Goal: Information Seeking & Learning: Learn about a topic

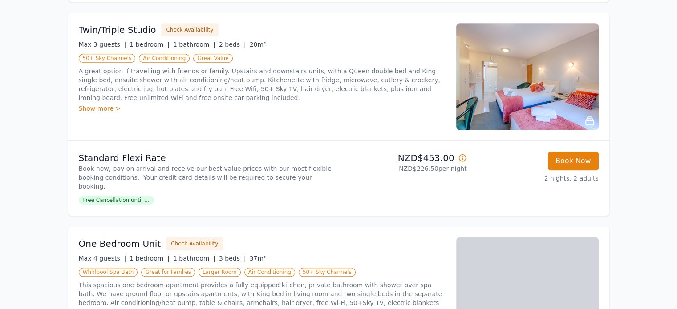
scroll to position [782, 0]
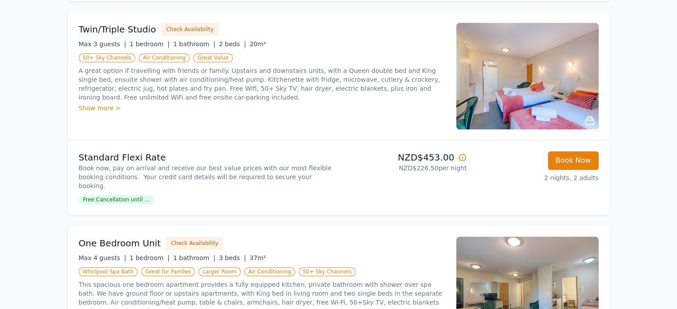
click at [109, 104] on div "Show more >" at bounding box center [262, 108] width 367 height 9
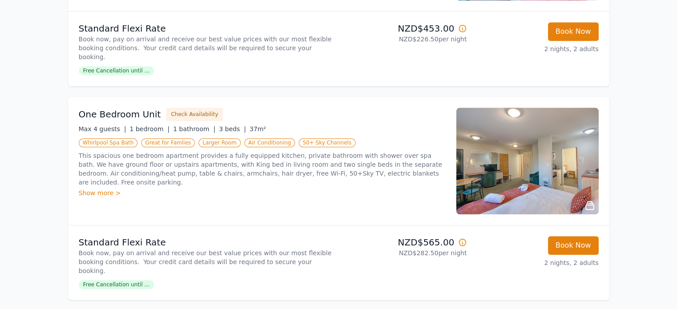
scroll to position [910, 0]
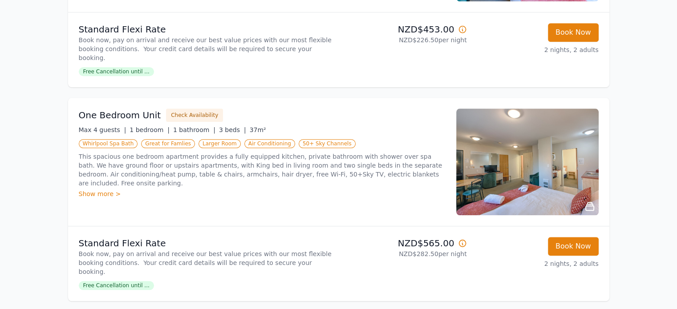
click at [96, 190] on div "Show more >" at bounding box center [262, 194] width 367 height 9
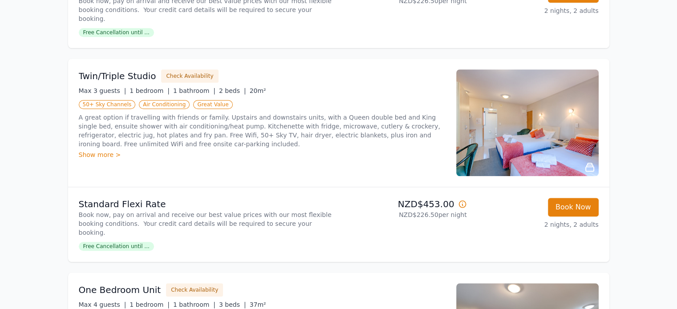
scroll to position [787, 0]
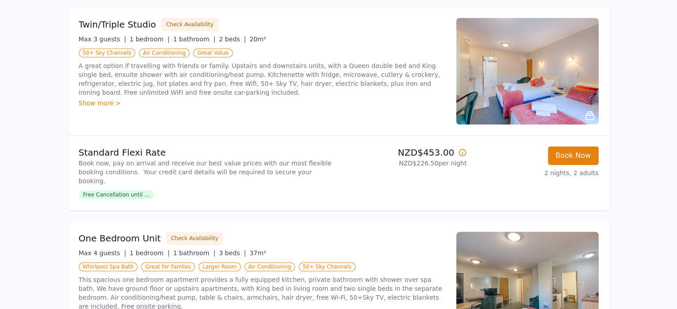
click at [508, 232] on img at bounding box center [527, 285] width 142 height 107
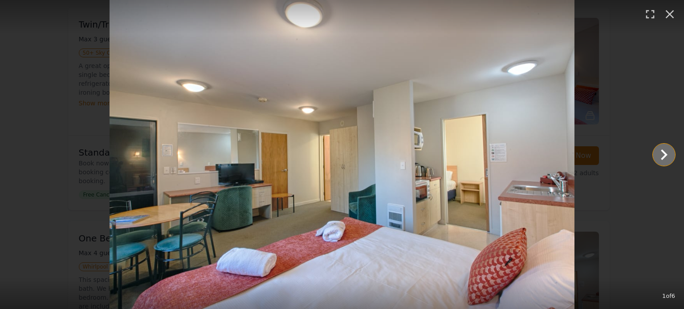
click at [653, 153] on icon "Show slide 2 of 6" at bounding box center [663, 154] width 21 height 21
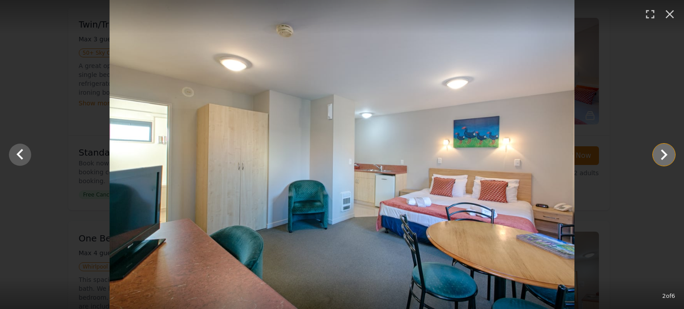
click at [671, 154] on icon "Show slide 3 of 6" at bounding box center [663, 154] width 21 height 21
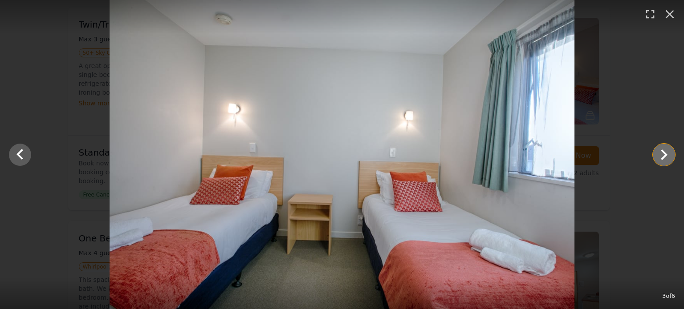
click at [671, 154] on icon "Show slide 4 of 6" at bounding box center [663, 154] width 21 height 21
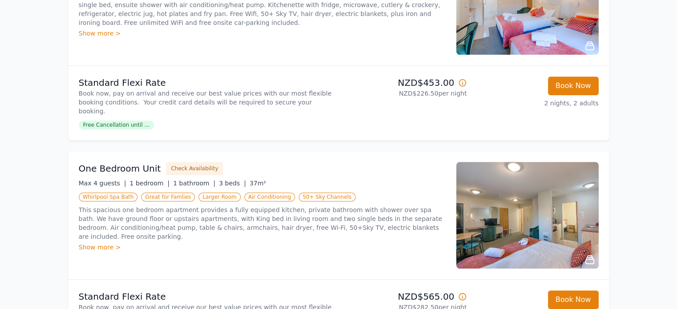
scroll to position [856, 0]
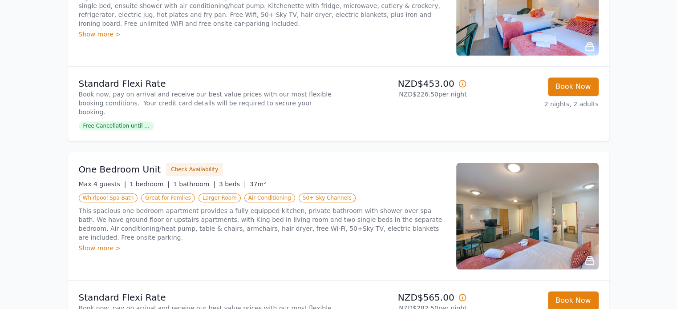
click at [506, 183] on img at bounding box center [527, 216] width 142 height 107
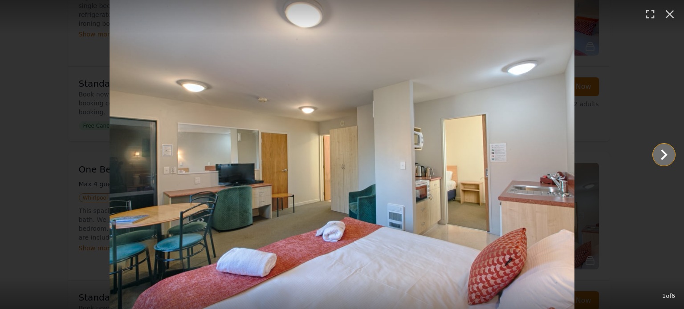
click at [667, 156] on icon "Show slide 2 of 6" at bounding box center [663, 154] width 21 height 21
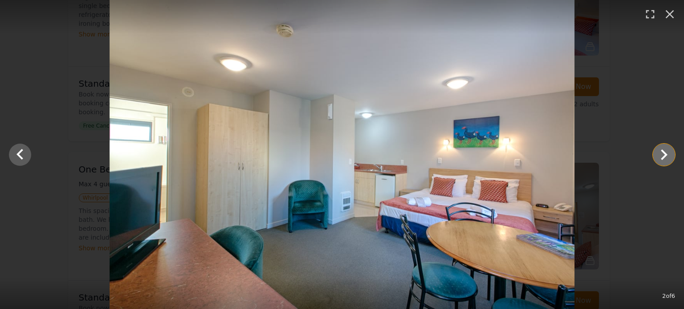
click at [667, 156] on icon "Show slide 3 of 6" at bounding box center [663, 154] width 21 height 21
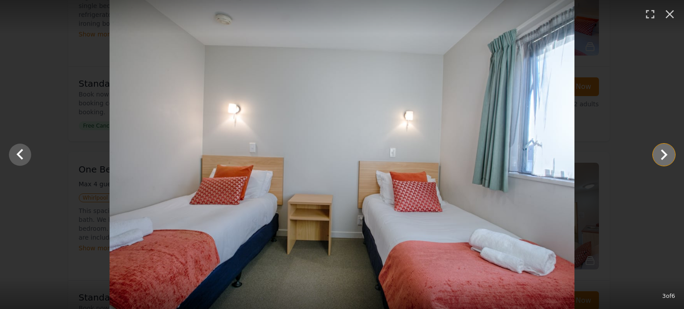
click at [667, 156] on icon "Show slide 4 of 6" at bounding box center [663, 154] width 21 height 21
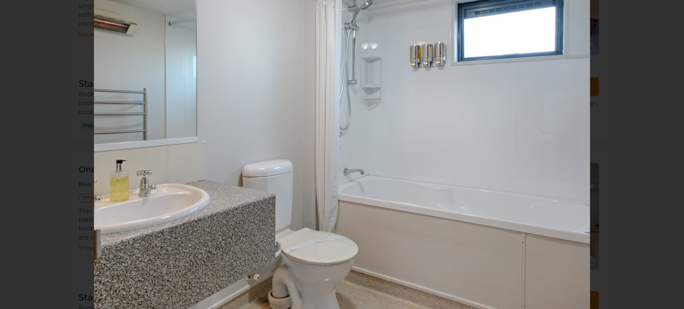
click at [667, 156] on icon "Show slide 5 of 6" at bounding box center [663, 154] width 21 height 21
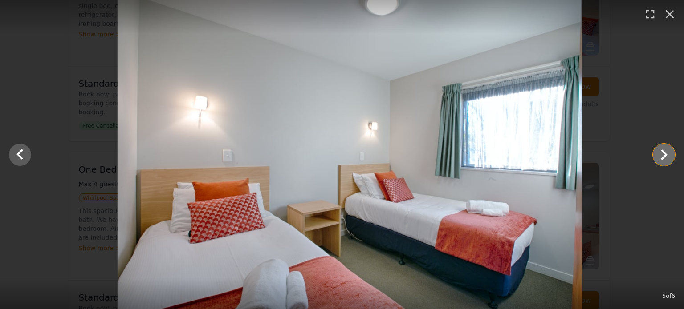
click at [667, 156] on icon "Show slide 6 of 6" at bounding box center [663, 154] width 21 height 21
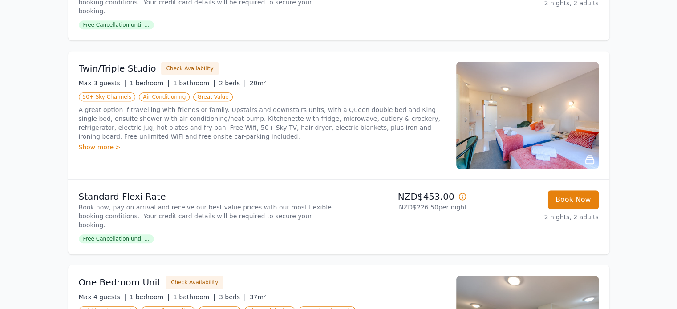
scroll to position [739, 0]
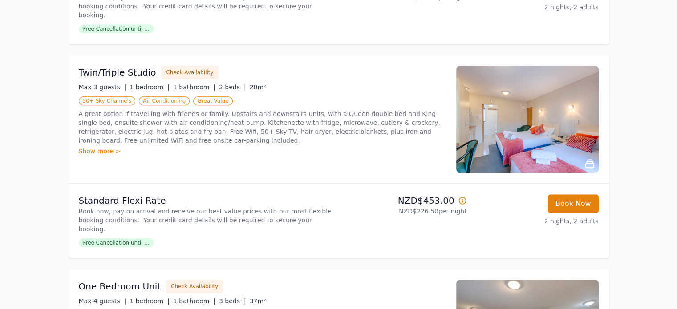
click at [470, 123] on img at bounding box center [527, 119] width 142 height 107
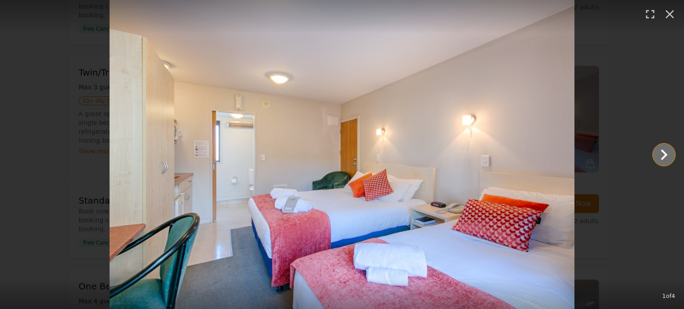
click at [653, 154] on icon "Show slide 2 of 4" at bounding box center [663, 154] width 21 height 21
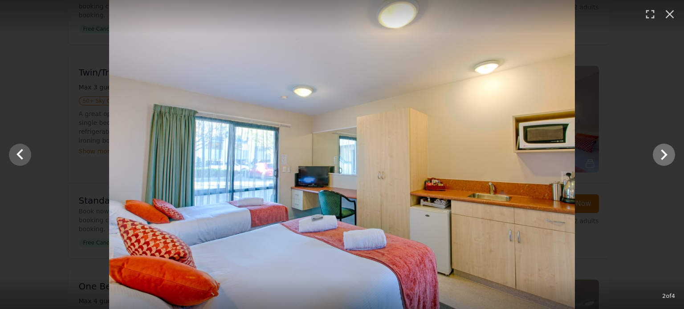
click at [559, 154] on img at bounding box center [342, 154] width 466 height 309
click at [668, 150] on icon "Show slide 3 of 4" at bounding box center [663, 154] width 21 height 21
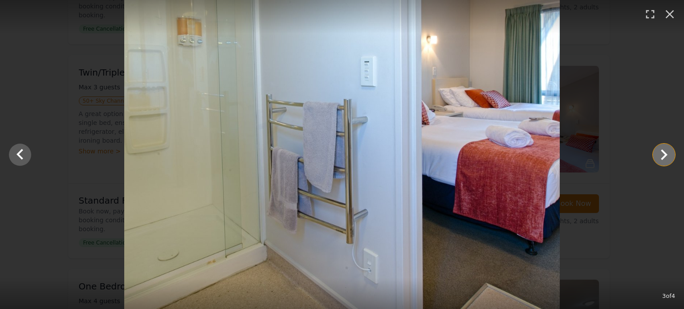
click at [668, 150] on icon "Show slide 4 of 4" at bounding box center [663, 154] width 21 height 21
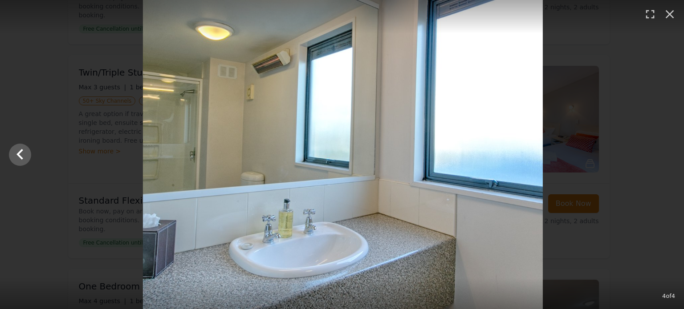
click at [668, 150] on div at bounding box center [343, 154] width 684 height 309
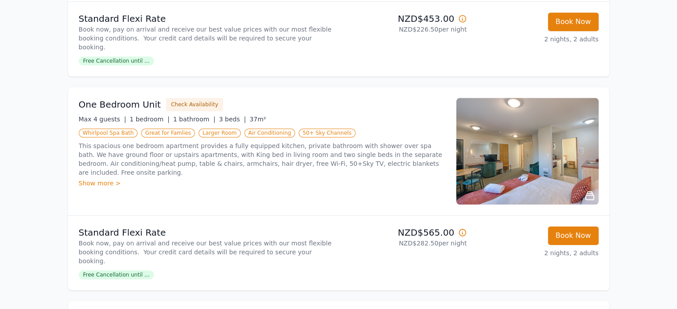
scroll to position [899, 0]
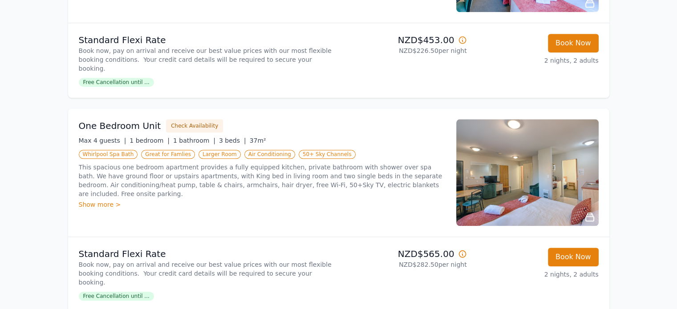
click at [511, 138] on img at bounding box center [527, 172] width 142 height 107
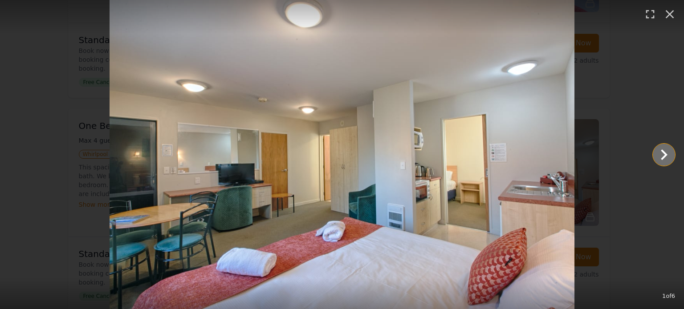
click at [657, 155] on icon "Show slide 2 of 6" at bounding box center [663, 154] width 21 height 21
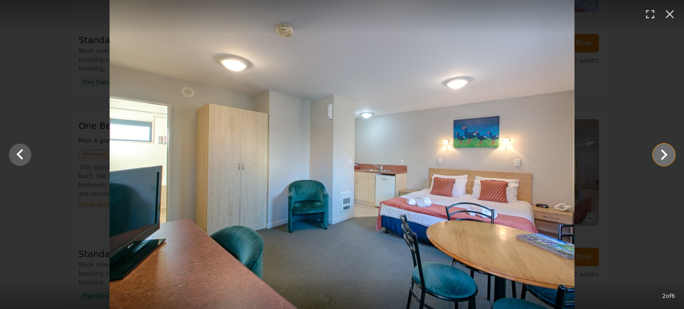
click at [657, 155] on icon "Show slide 3 of 6" at bounding box center [663, 154] width 21 height 21
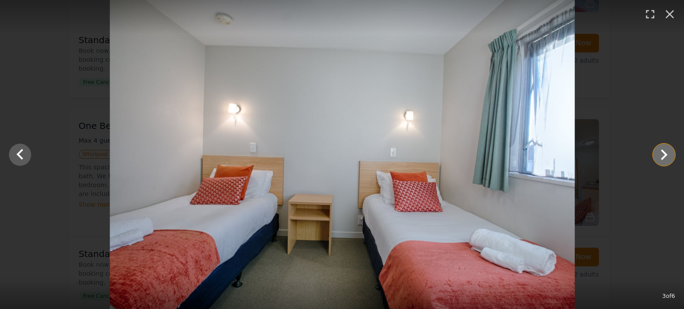
click at [657, 155] on icon "Show slide 4 of 6" at bounding box center [663, 154] width 21 height 21
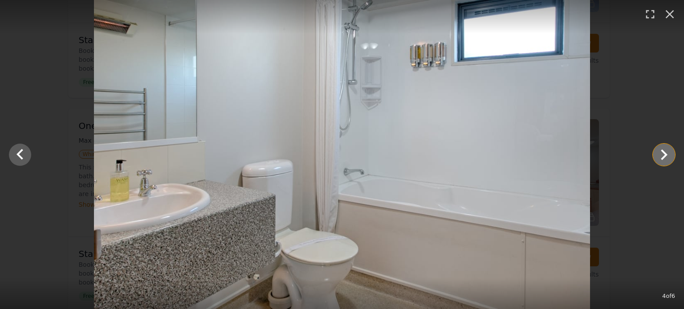
click at [666, 156] on icon "Show slide 5 of 6" at bounding box center [663, 154] width 21 height 21
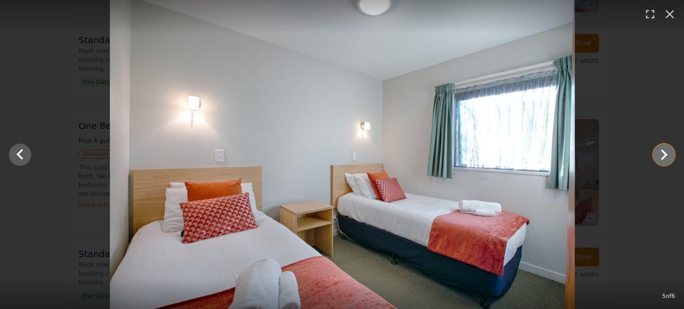
click at [666, 156] on icon "Show slide 6 of 6" at bounding box center [663, 154] width 21 height 21
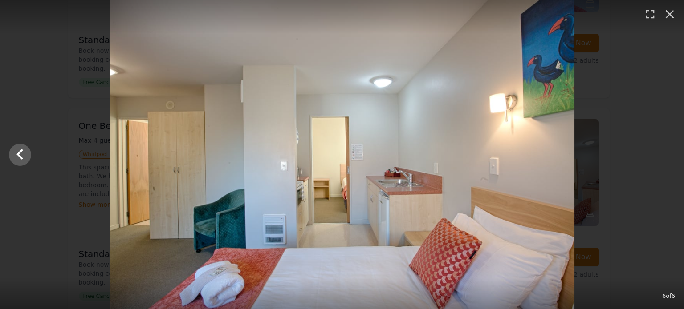
click at [666, 156] on div at bounding box center [342, 154] width 684 height 309
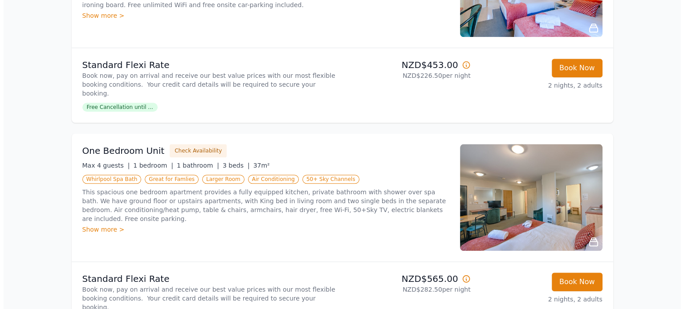
scroll to position [874, 0]
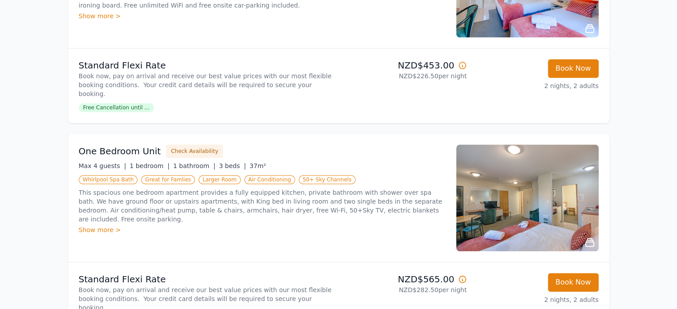
click at [543, 165] on img at bounding box center [527, 198] width 142 height 107
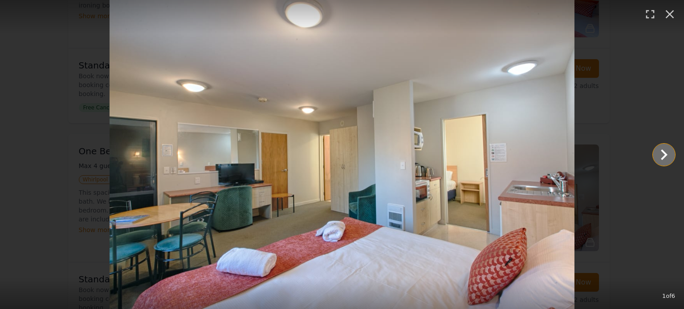
click at [674, 149] on icon "Show slide 2 of 6" at bounding box center [663, 154] width 21 height 21
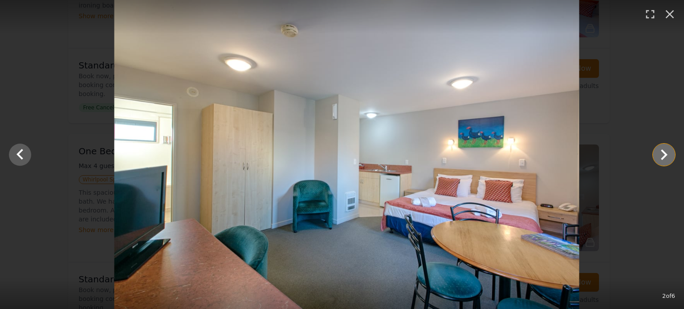
click at [674, 149] on icon "Show slide 3 of 6" at bounding box center [663, 154] width 21 height 21
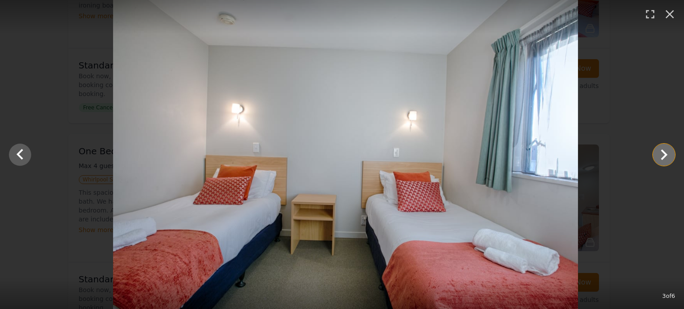
click at [674, 149] on icon "Show slide 4 of 6" at bounding box center [663, 154] width 21 height 21
